Goal: Information Seeking & Learning: Learn about a topic

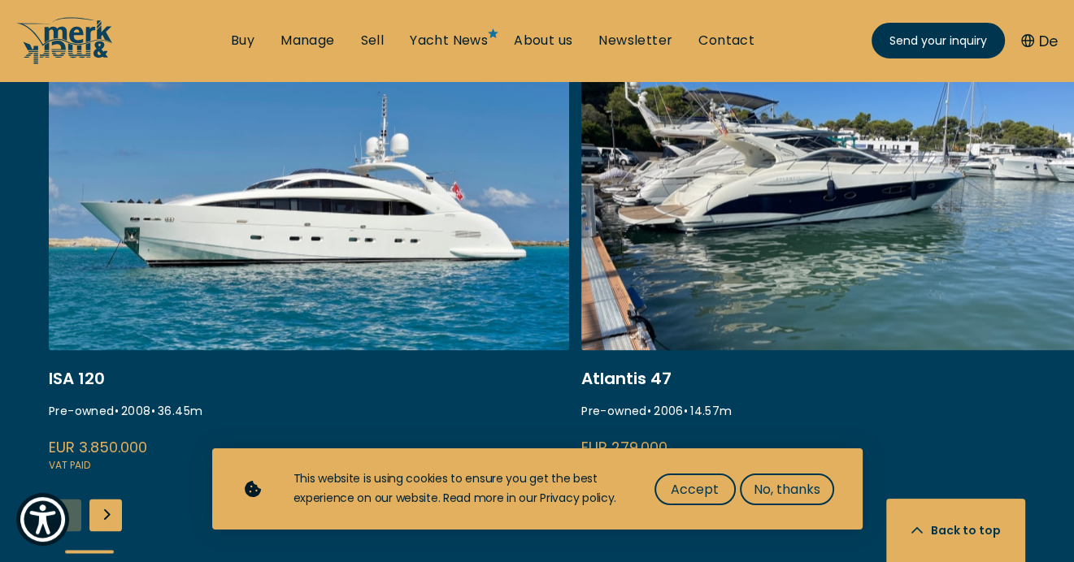
scroll to position [1951, 0]
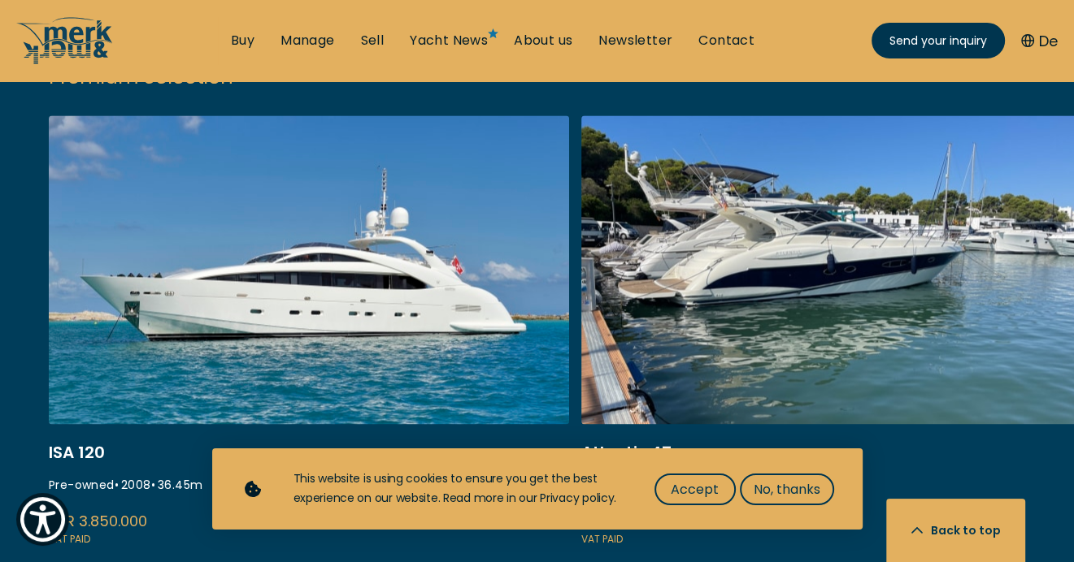
click at [797, 247] on link "gobbi atlantis 47" at bounding box center [841, 331] width 520 height 433
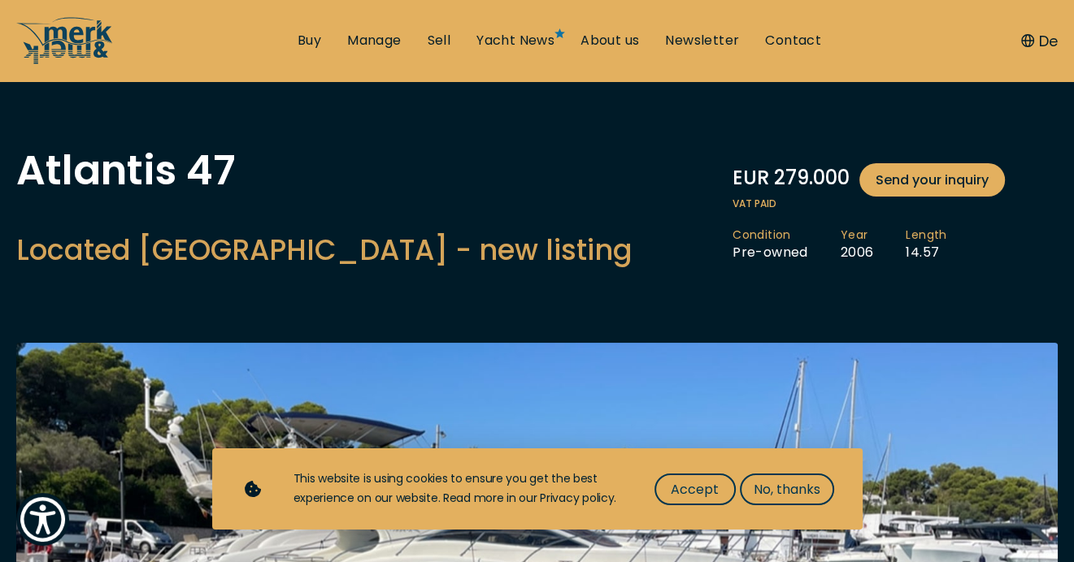
scroll to position [81, 0]
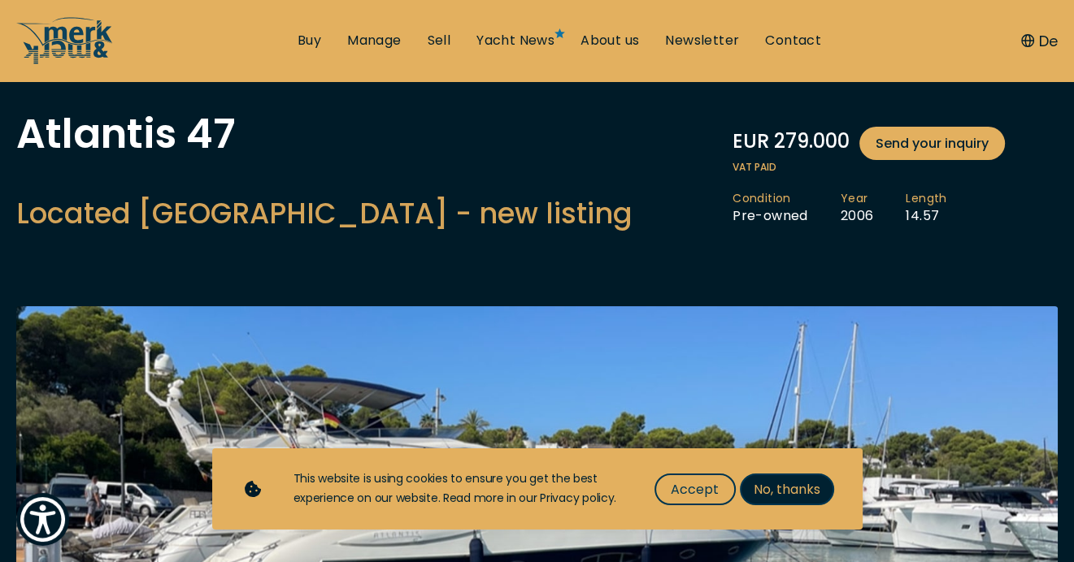
click at [779, 486] on span "No, thanks" at bounding box center [786, 490] width 67 height 20
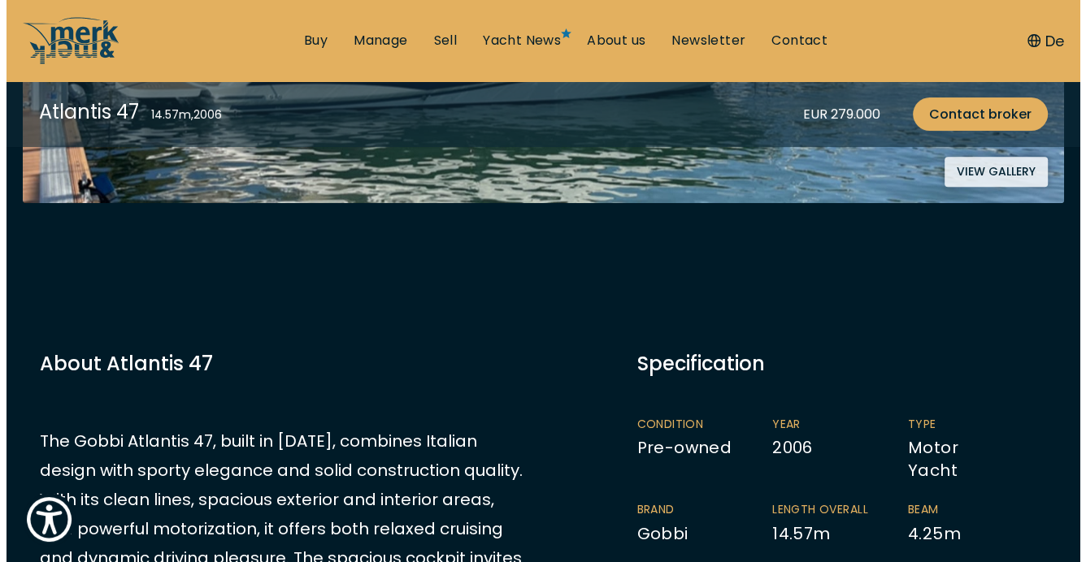
scroll to position [406, 0]
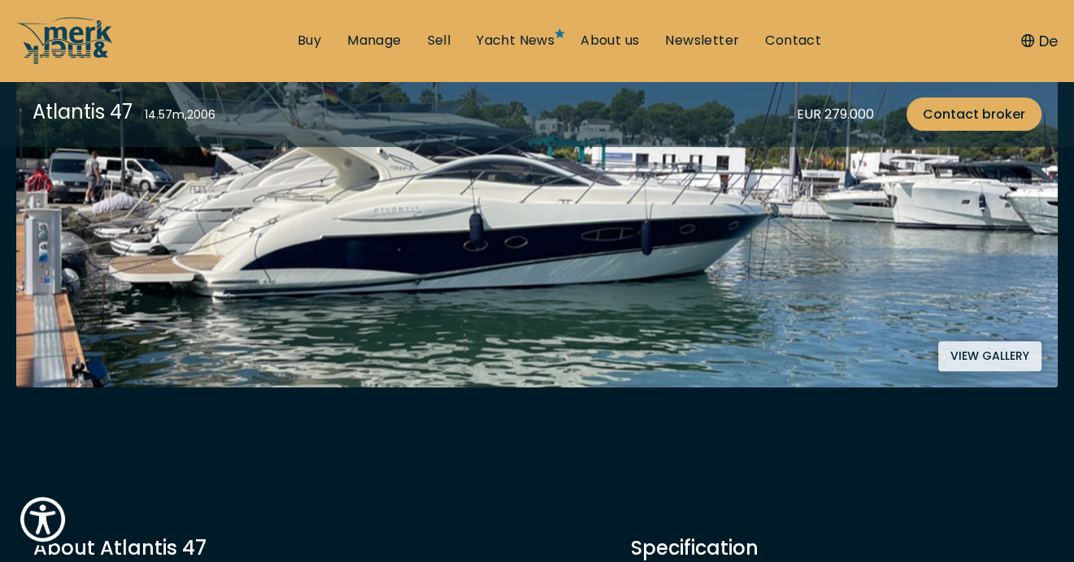
click at [980, 353] on button "View gallery" at bounding box center [989, 356] width 103 height 30
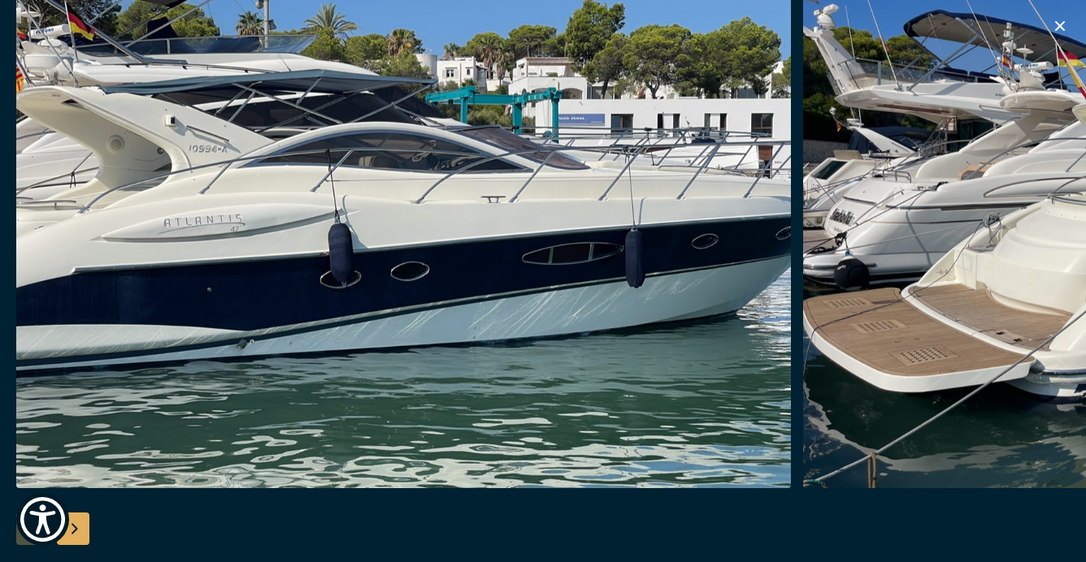
click at [75, 524] on div "Next slide" at bounding box center [73, 529] width 33 height 33
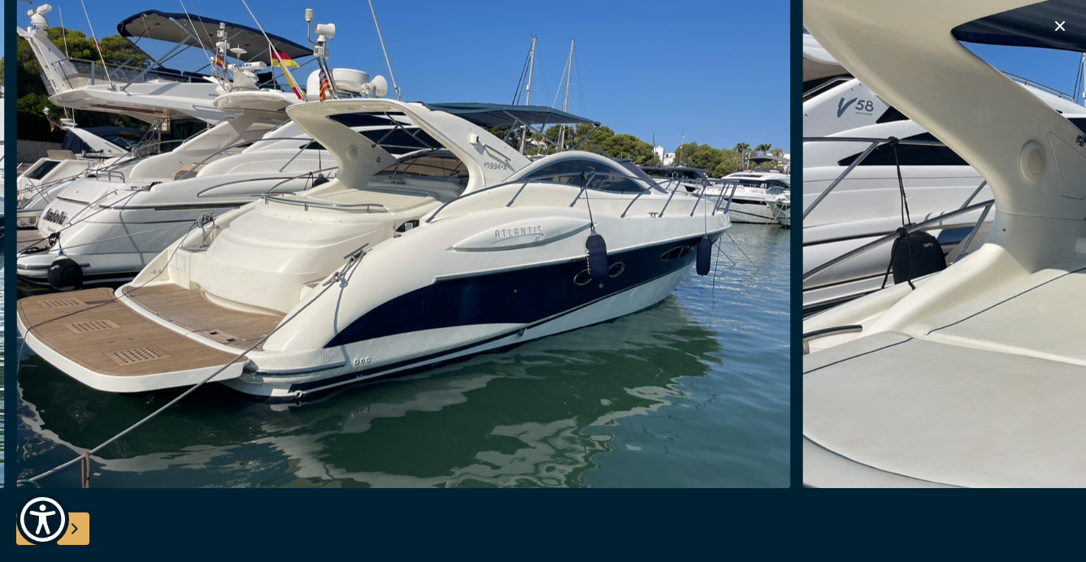
click at [75, 524] on div "Next slide" at bounding box center [73, 529] width 33 height 33
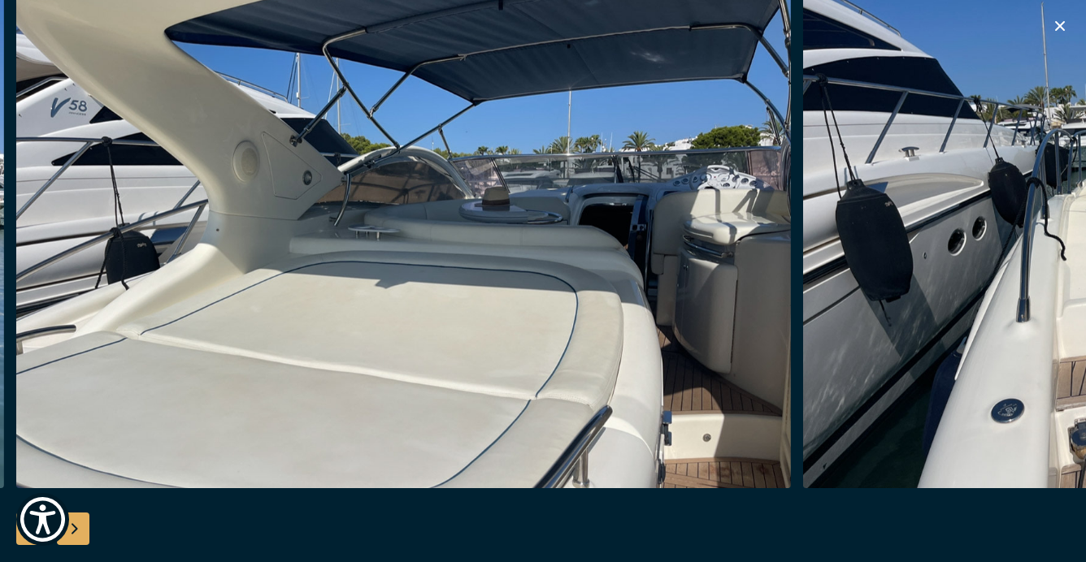
click at [75, 524] on div "Next slide" at bounding box center [73, 529] width 33 height 33
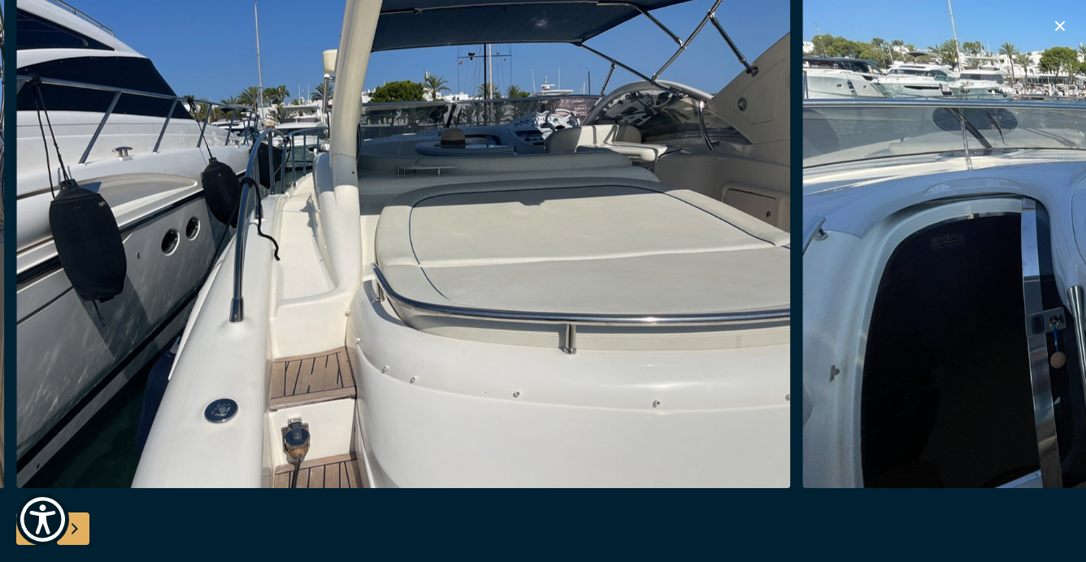
click at [75, 524] on div "Next slide" at bounding box center [73, 529] width 33 height 33
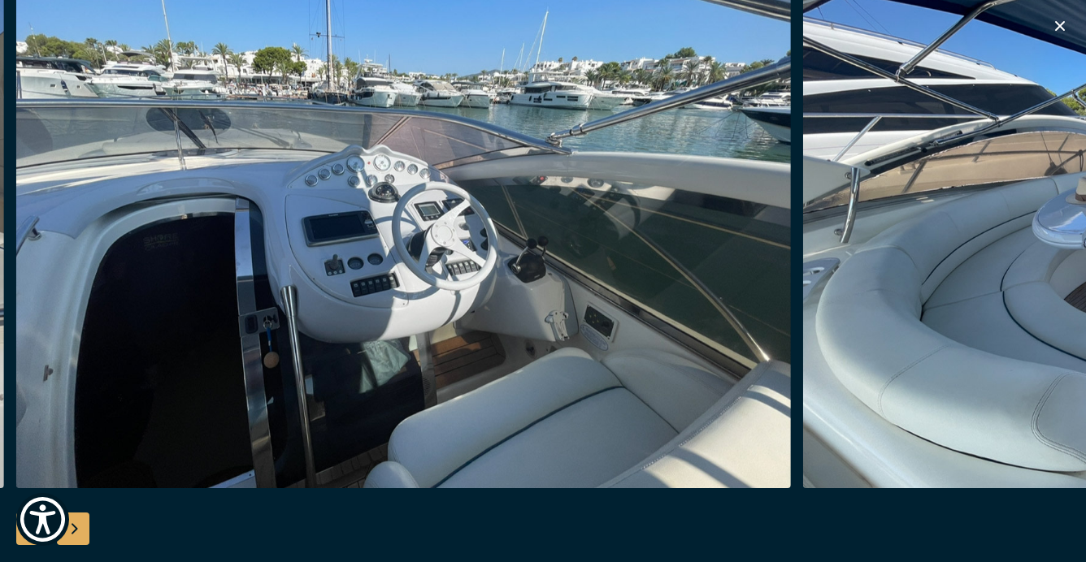
click at [75, 524] on div "Next slide" at bounding box center [73, 529] width 33 height 33
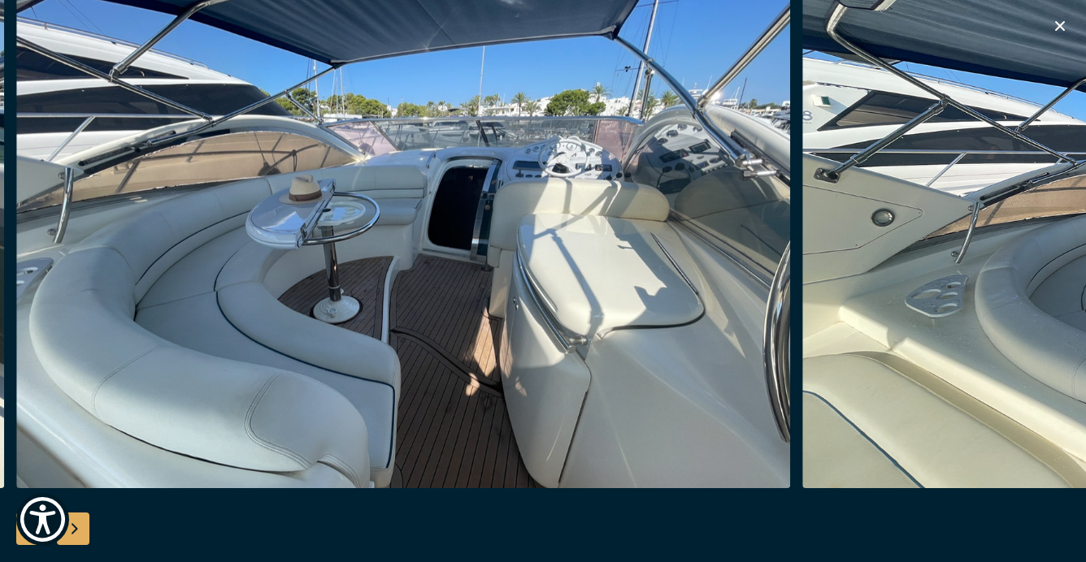
click at [75, 524] on div "Next slide" at bounding box center [73, 529] width 33 height 33
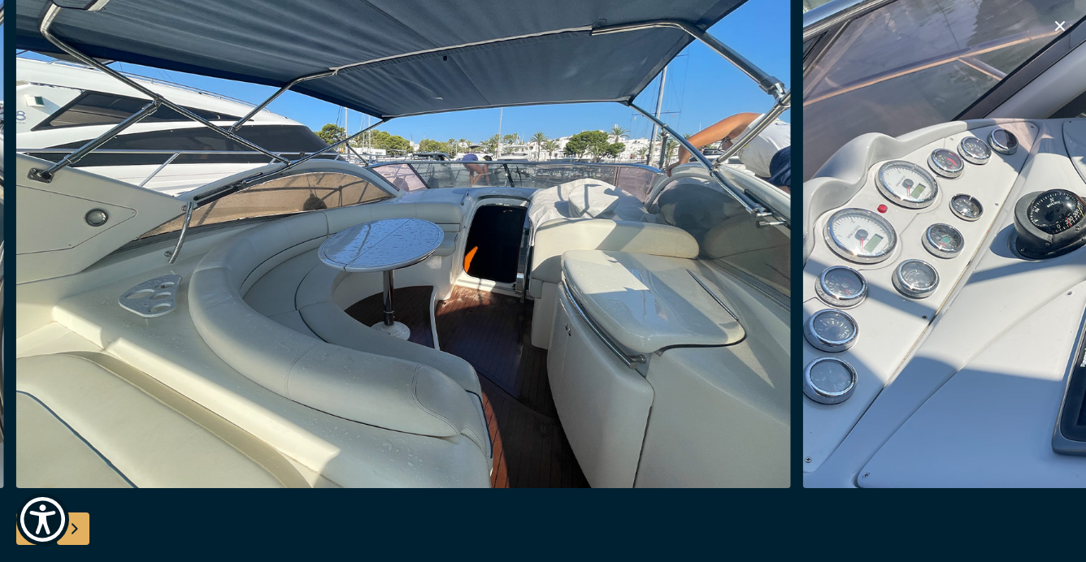
click at [75, 524] on div "Next slide" at bounding box center [73, 529] width 33 height 33
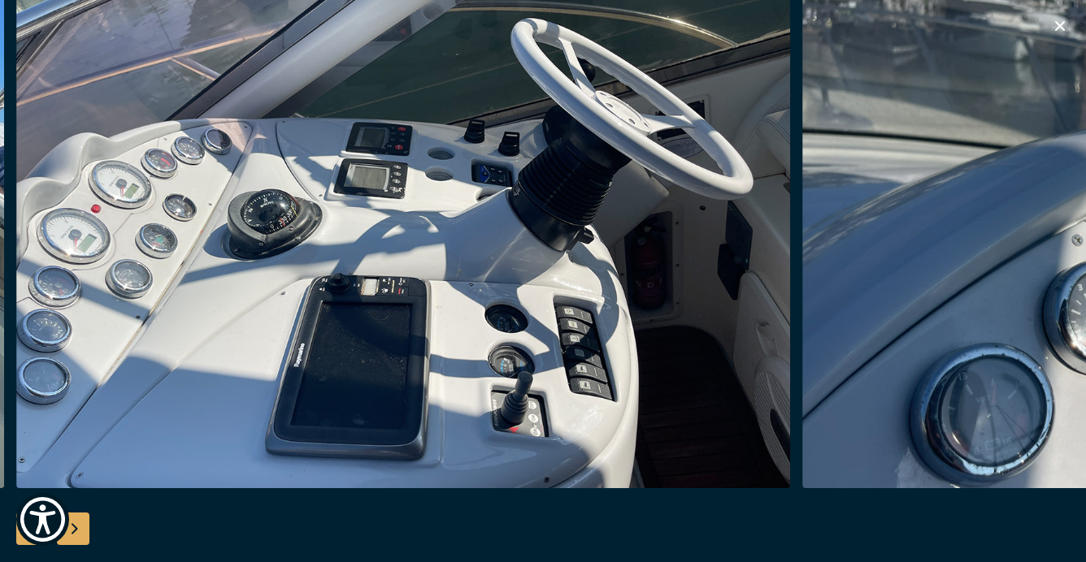
click at [75, 524] on div "Next slide" at bounding box center [73, 529] width 33 height 33
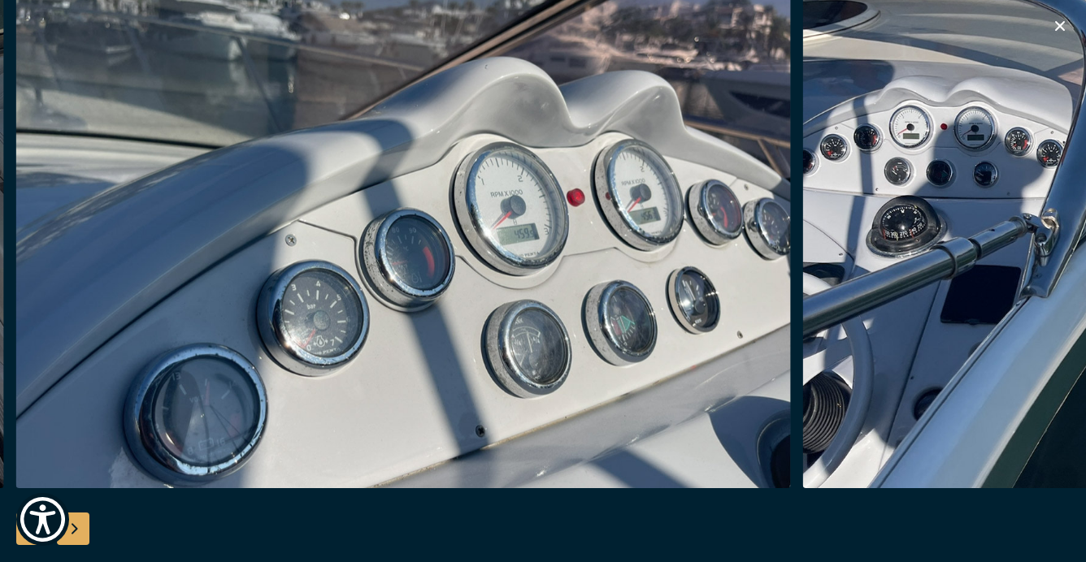
click at [75, 524] on div "Next slide" at bounding box center [73, 529] width 33 height 33
